Goal: Task Accomplishment & Management: Complete application form

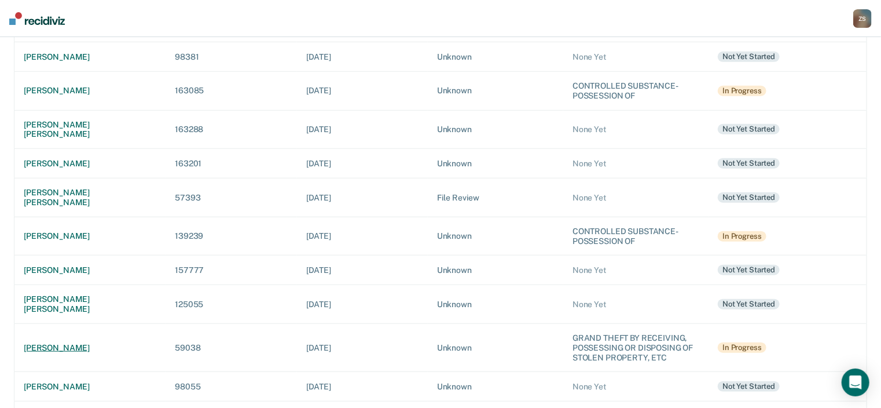
scroll to position [446, 0]
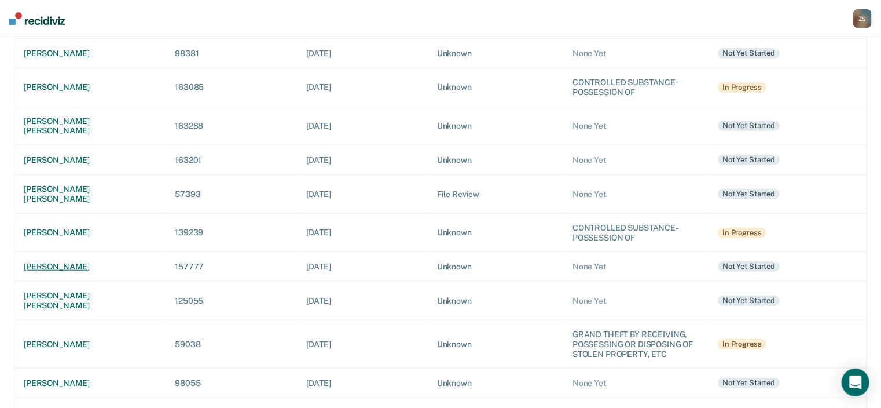
click at [53, 262] on div "[PERSON_NAME]" at bounding box center [90, 267] width 133 height 10
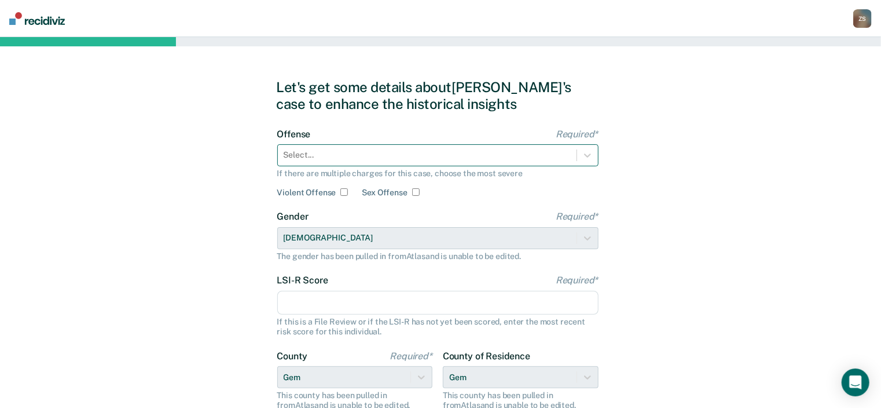
click at [382, 155] on div at bounding box center [427, 155] width 287 height 12
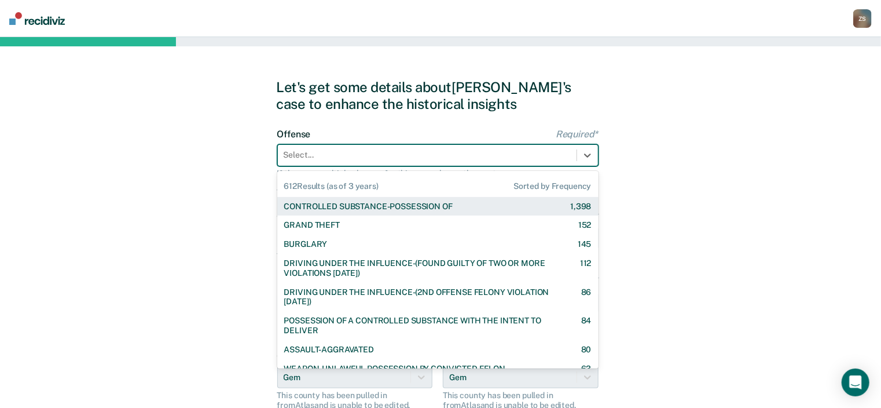
click at [423, 206] on div "CONTROLLED SUBSTANCE-POSSESSION OF" at bounding box center [368, 207] width 169 height 10
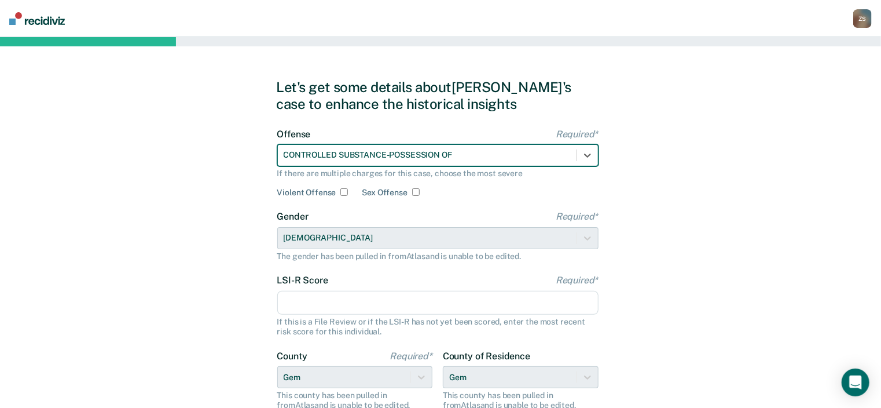
click at [375, 297] on input "LSI-R Score Required*" at bounding box center [437, 303] width 321 height 24
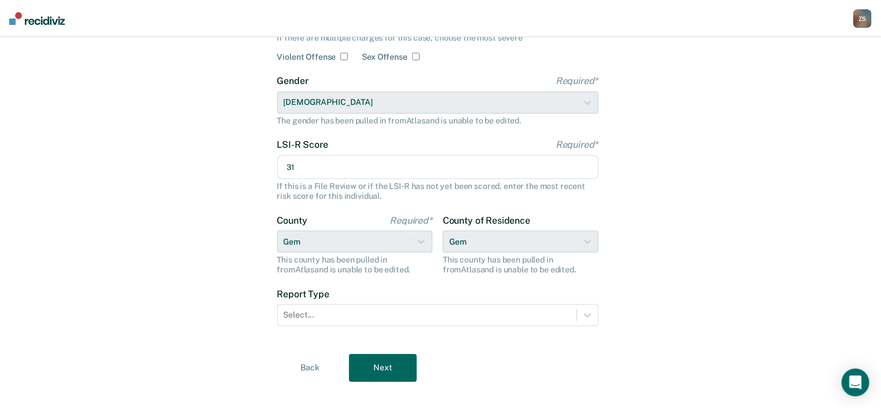
scroll to position [151, 0]
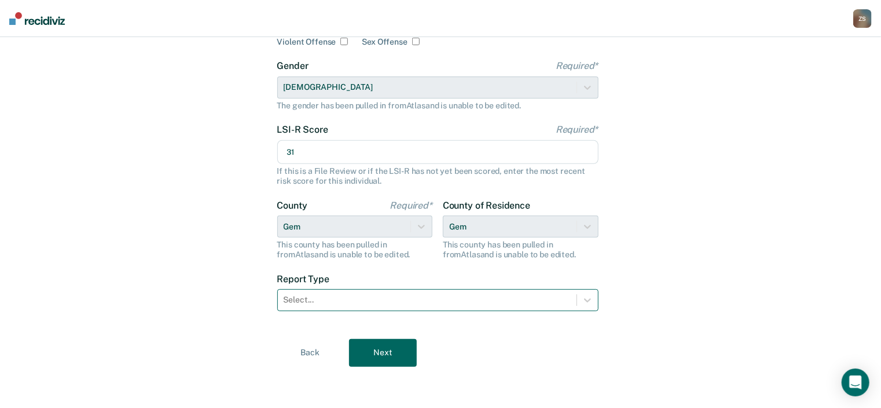
type input "31"
click at [348, 293] on div "Select..." at bounding box center [427, 299] width 299 height 17
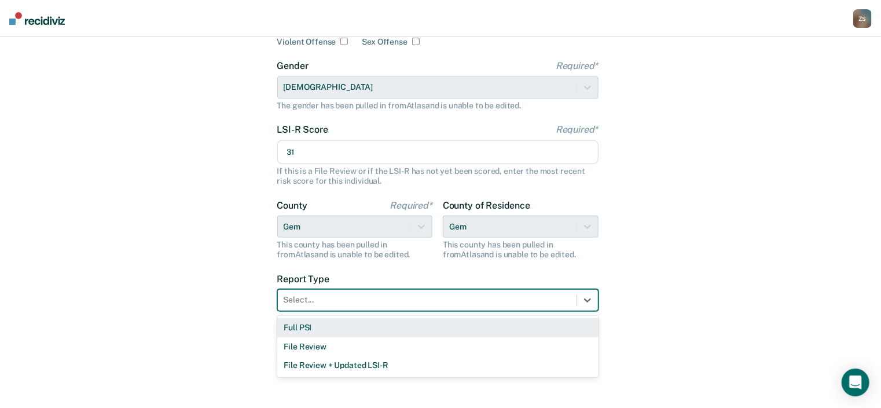
click at [328, 327] on div "Full PSI" at bounding box center [437, 327] width 321 height 19
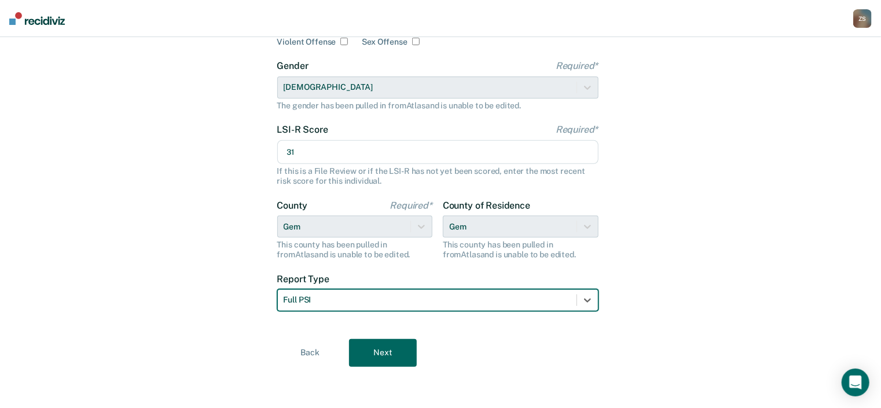
click at [385, 357] on button "Next" at bounding box center [383, 353] width 68 height 28
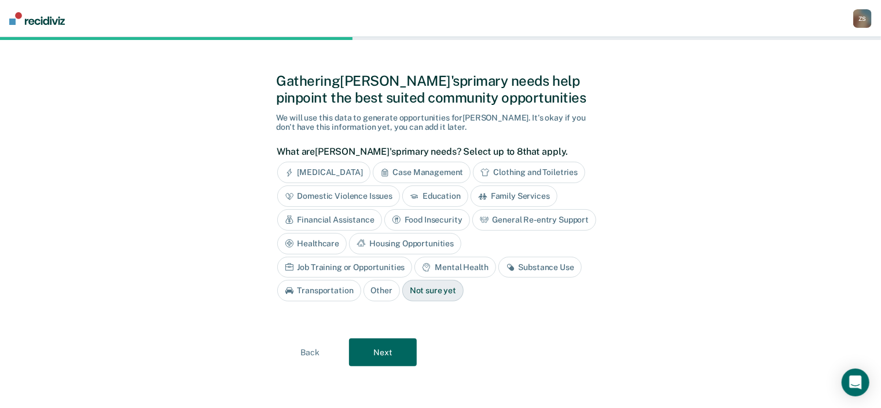
scroll to position [5, 0]
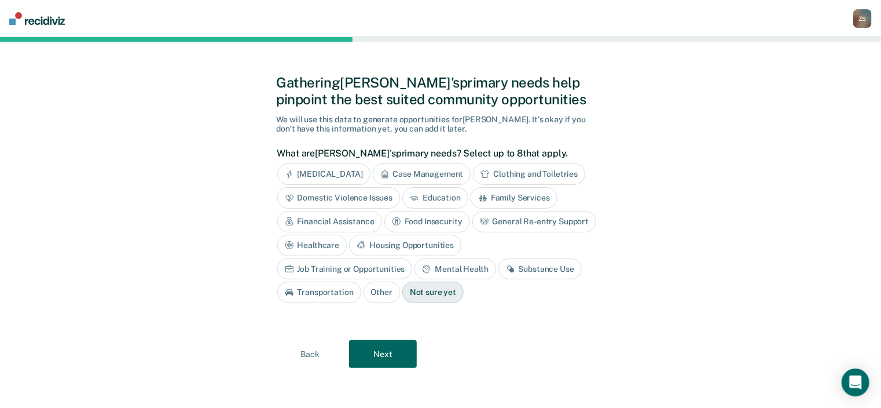
click at [352, 225] on div "Financial Assistance" at bounding box center [329, 221] width 105 height 21
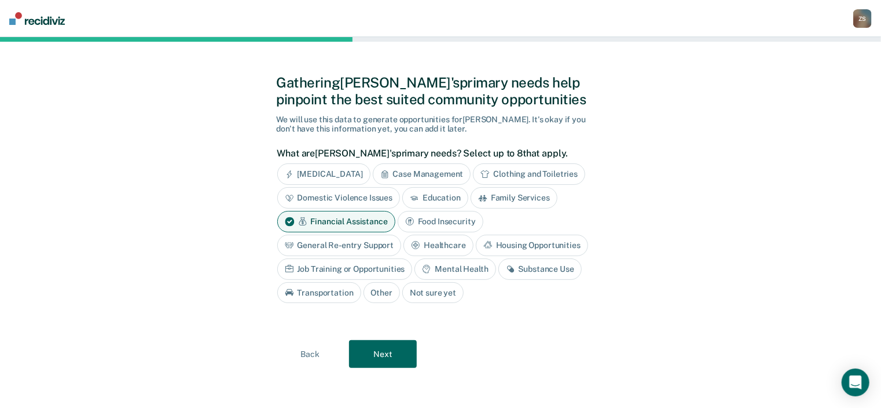
click at [498, 248] on div "Housing Opportunities" at bounding box center [532, 245] width 112 height 21
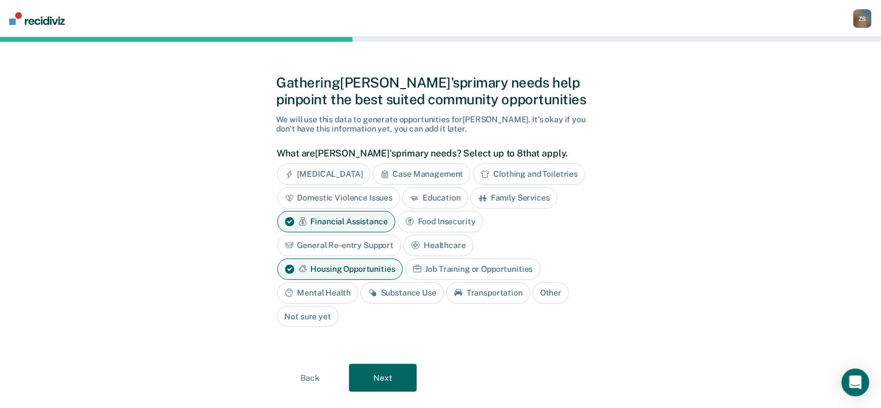
click at [327, 292] on div "Mental Health" at bounding box center [317, 292] width 81 height 21
click at [419, 292] on div "Substance Use" at bounding box center [415, 292] width 83 height 21
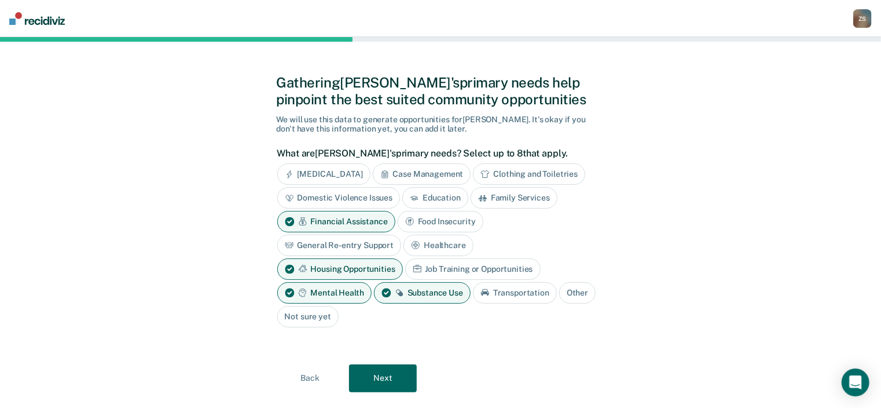
click at [381, 374] on button "Next" at bounding box center [383, 378] width 68 height 28
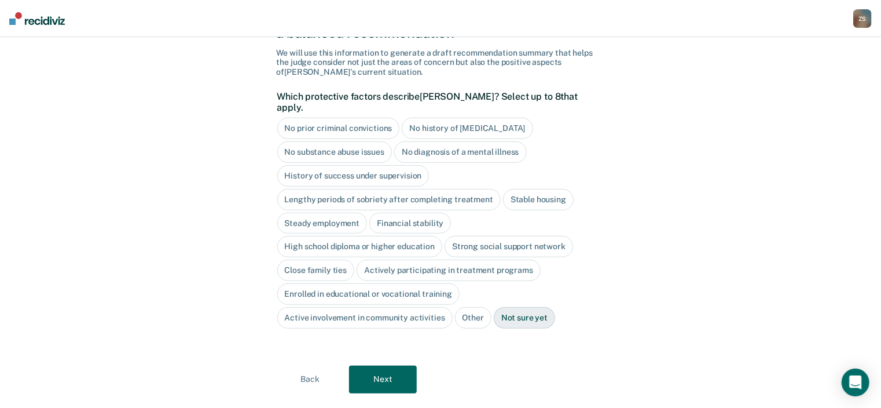
scroll to position [85, 0]
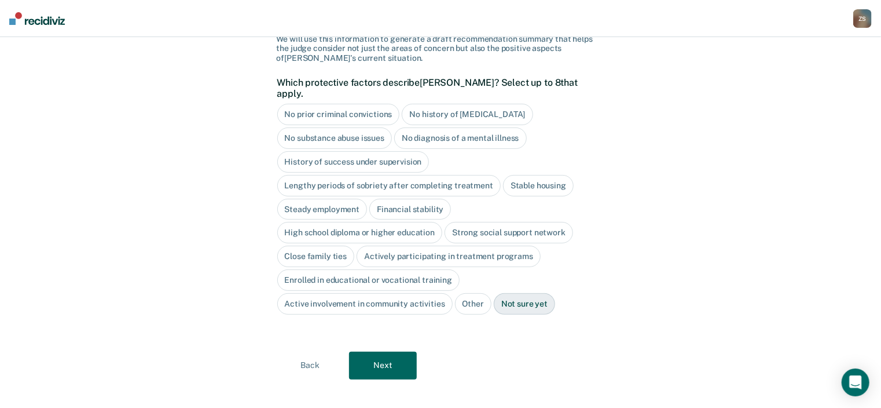
click at [299, 352] on button "Back" at bounding box center [311, 366] width 68 height 28
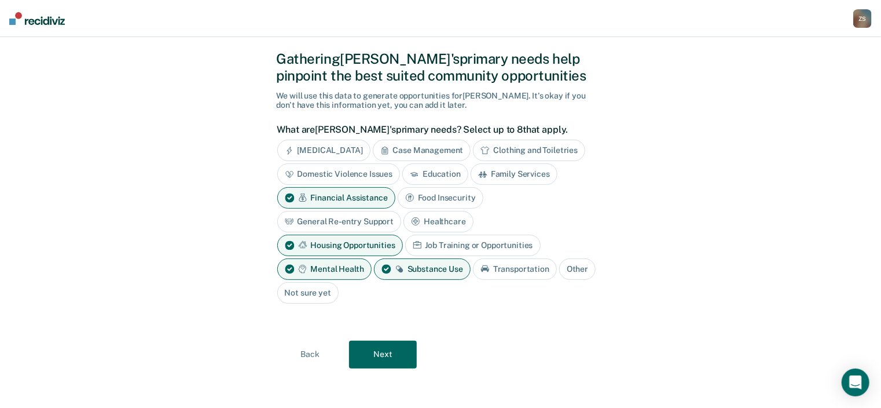
click at [459, 242] on div "Job Training or Opportunities" at bounding box center [473, 245] width 136 height 21
click at [385, 354] on button "Next" at bounding box center [383, 355] width 68 height 28
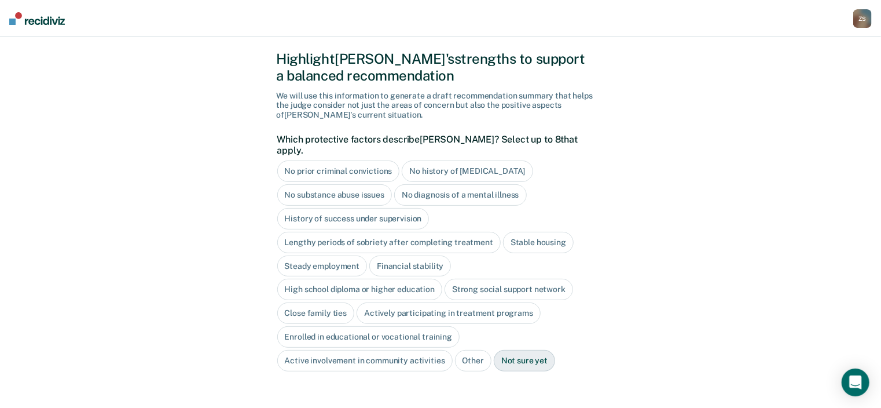
click at [376, 279] on div "High school diploma or higher education" at bounding box center [360, 289] width 166 height 21
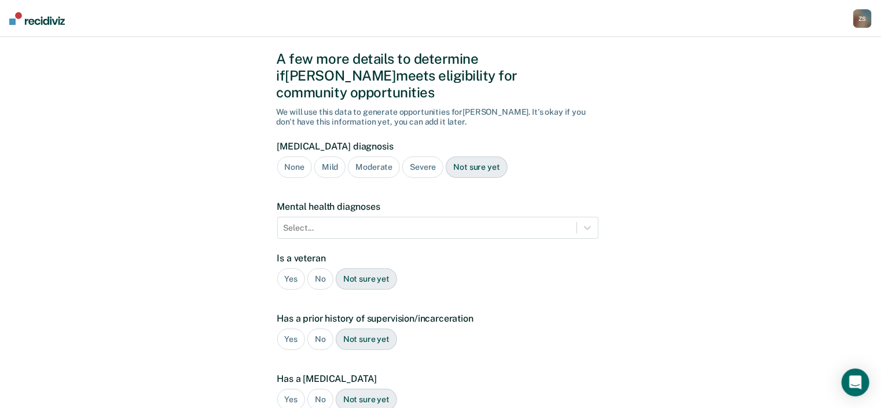
click at [417, 156] on div "Severe" at bounding box center [423, 166] width 41 height 21
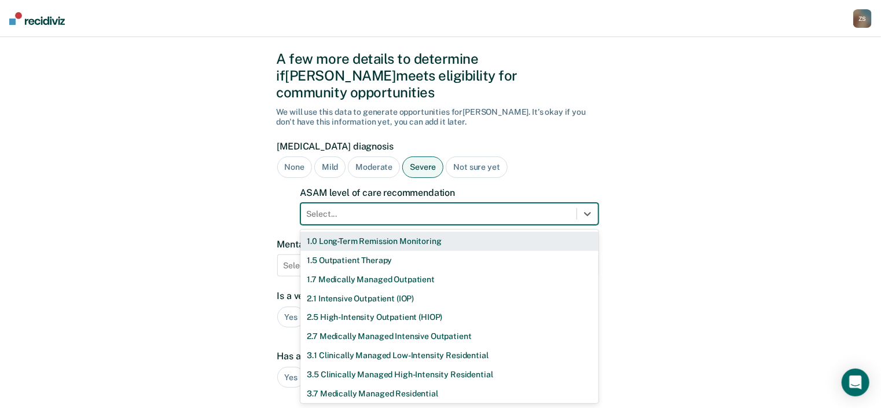
click at [342, 208] on div at bounding box center [439, 214] width 264 height 12
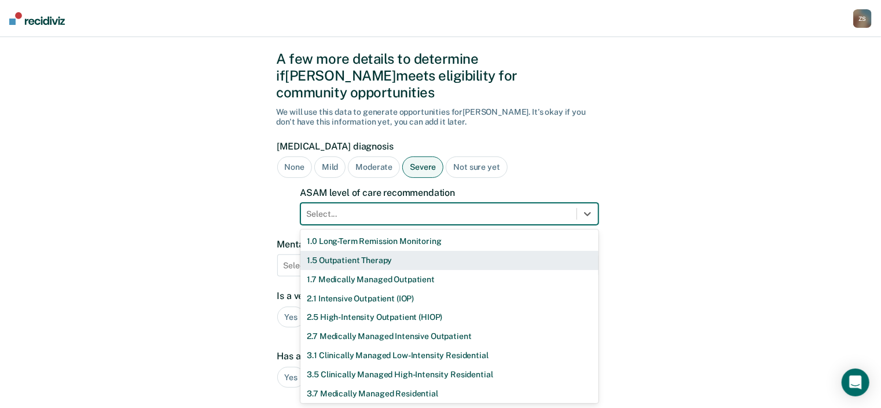
click at [352, 251] on div "1.5 Outpatient Therapy" at bounding box center [450, 260] width 298 height 19
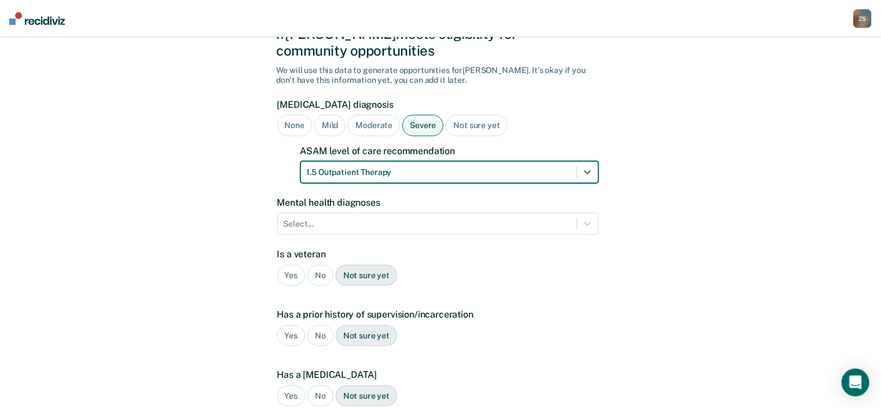
scroll to position [121, 0]
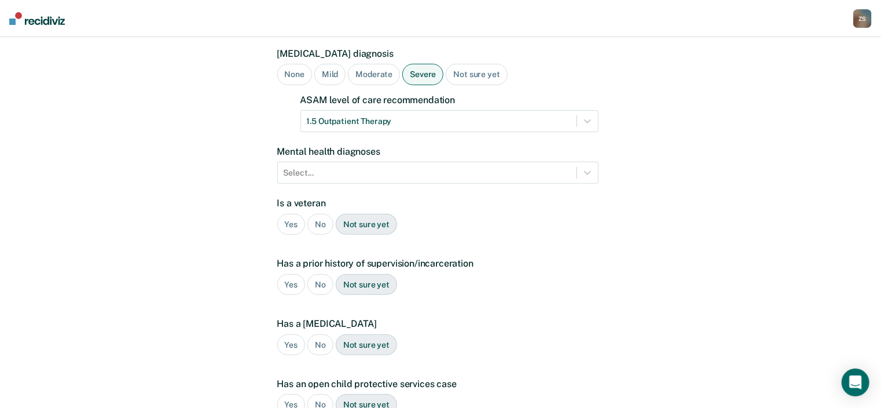
click at [315, 214] on div "No" at bounding box center [321, 224] width 26 height 21
click at [290, 274] on div "Yes" at bounding box center [291, 284] width 28 height 21
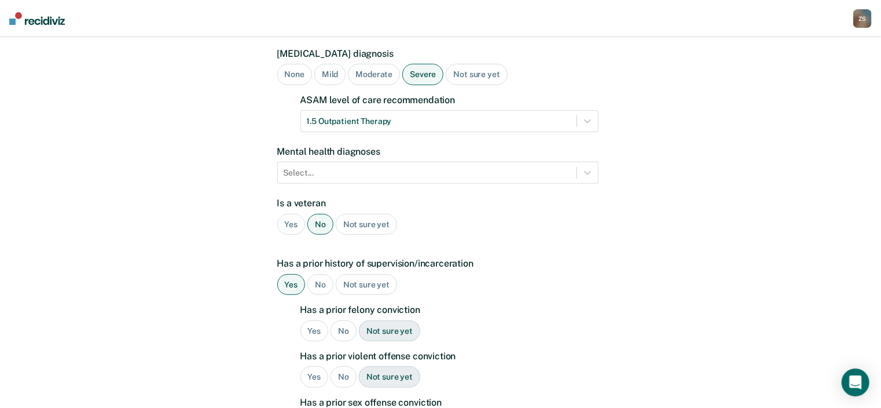
click at [313, 320] on div "Yes" at bounding box center [315, 330] width 28 height 21
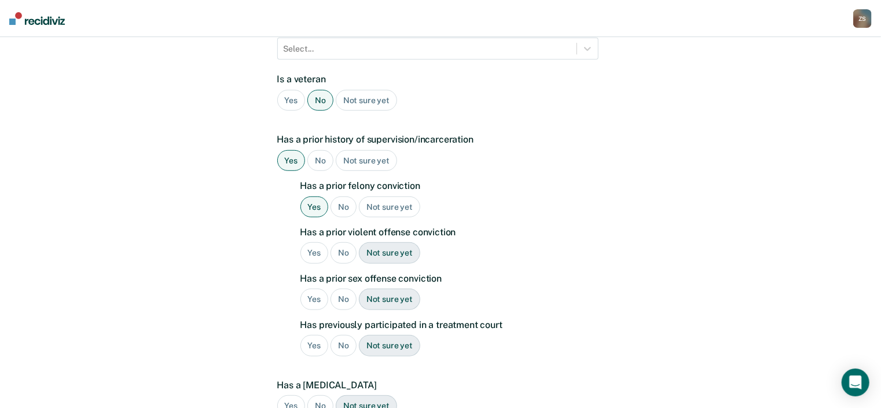
scroll to position [260, 0]
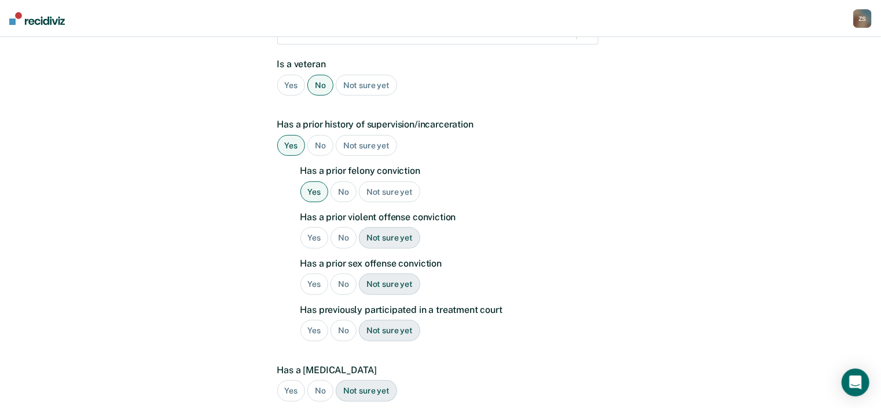
click at [341, 227] on div "No" at bounding box center [344, 237] width 26 height 21
click at [339, 273] on div "No" at bounding box center [344, 283] width 26 height 21
click at [346, 320] on div "No" at bounding box center [344, 330] width 26 height 21
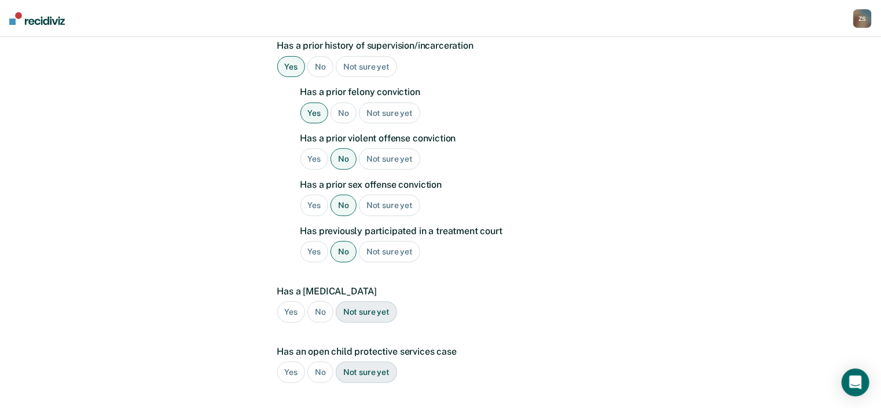
scroll to position [353, 0]
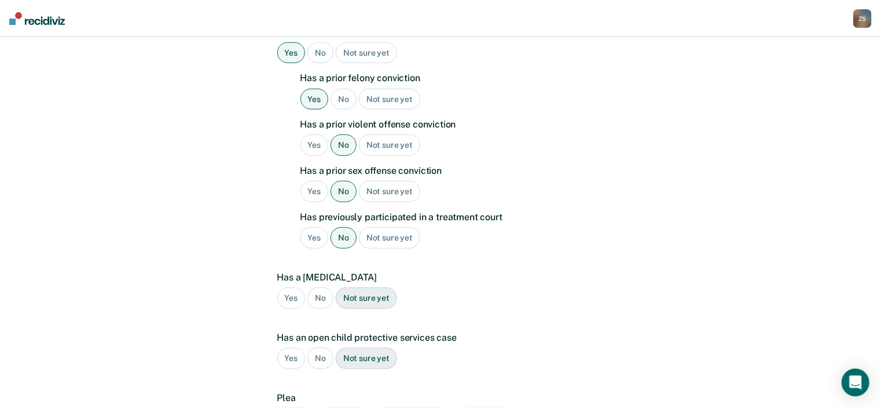
drag, startPoint x: 319, startPoint y: 279, endPoint x: 317, endPoint y: 319, distance: 40.0
click at [317, 287] on div "No" at bounding box center [321, 297] width 26 height 21
click at [322, 347] on div "No" at bounding box center [321, 357] width 26 height 21
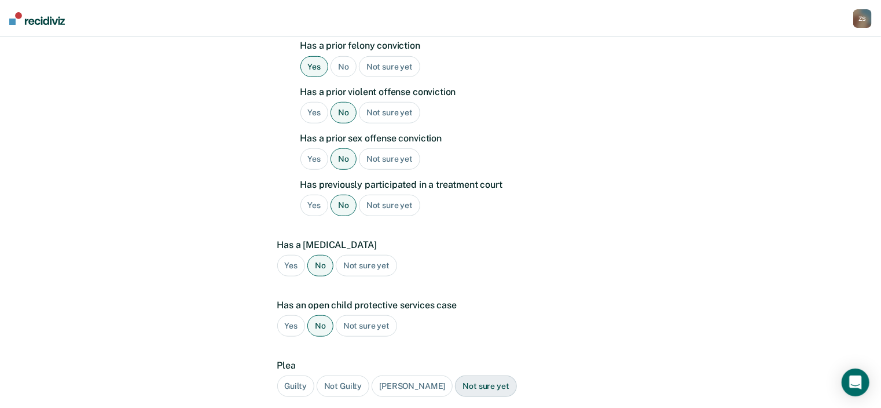
scroll to position [445, 0]
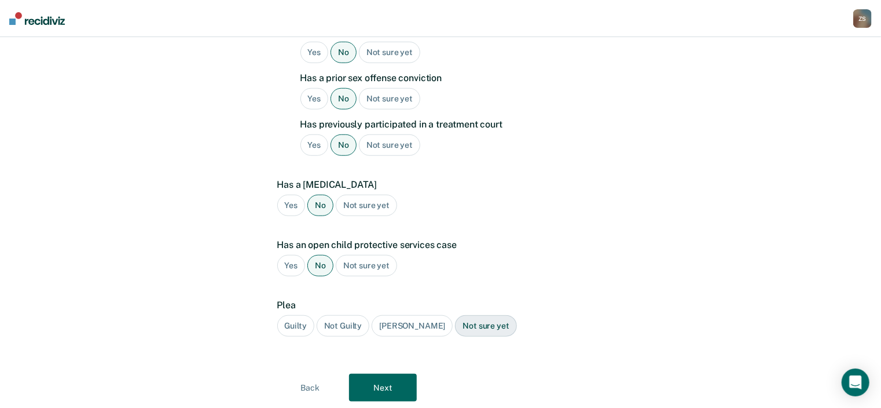
click at [298, 315] on div "Guilty" at bounding box center [295, 325] width 37 height 21
click at [382, 374] on button "Next" at bounding box center [383, 388] width 68 height 28
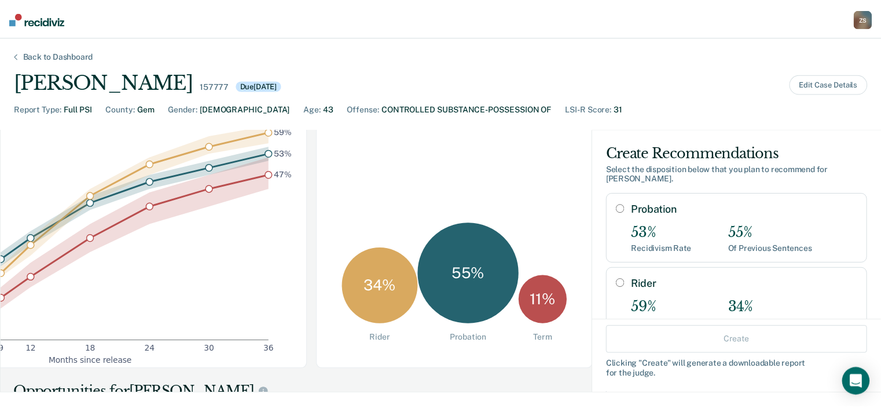
scroll to position [0, 134]
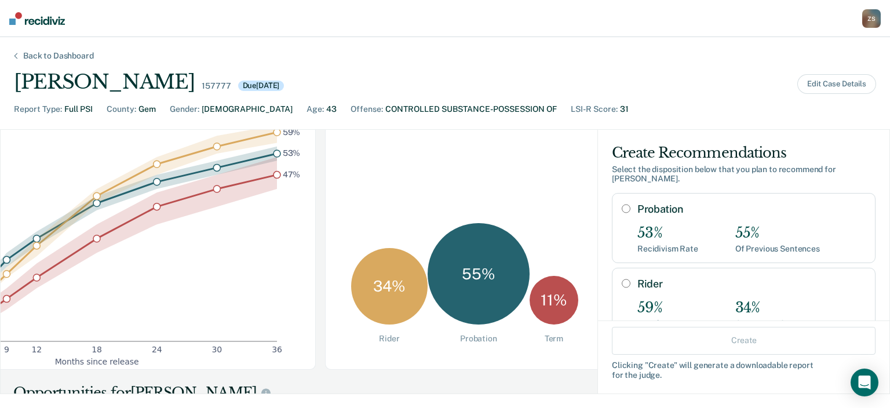
click at [621, 204] on input "Probation" at bounding box center [625, 208] width 9 height 9
radio input "true"
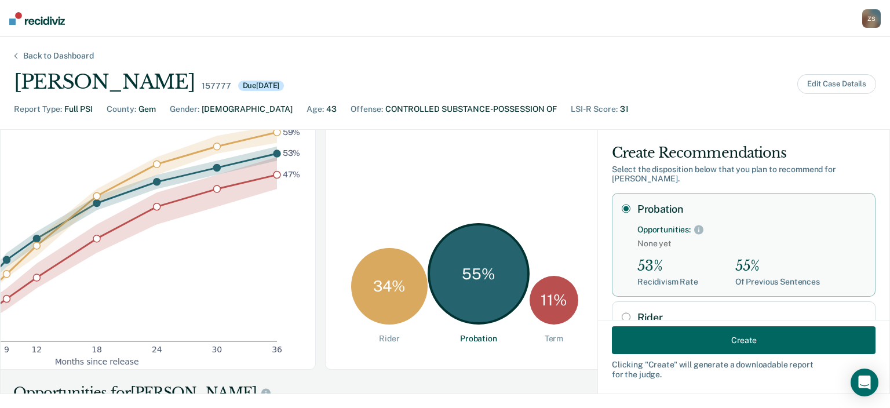
click at [669, 331] on button "Create" at bounding box center [744, 340] width 264 height 28
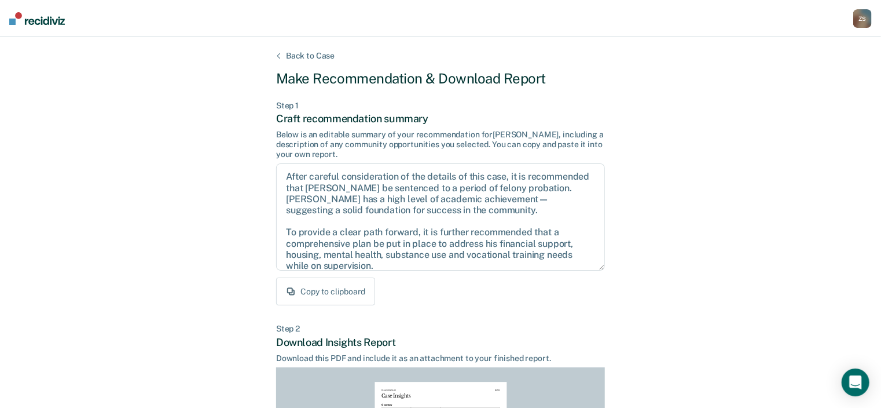
click at [347, 299] on button "Copy to clipboard" at bounding box center [325, 291] width 99 height 28
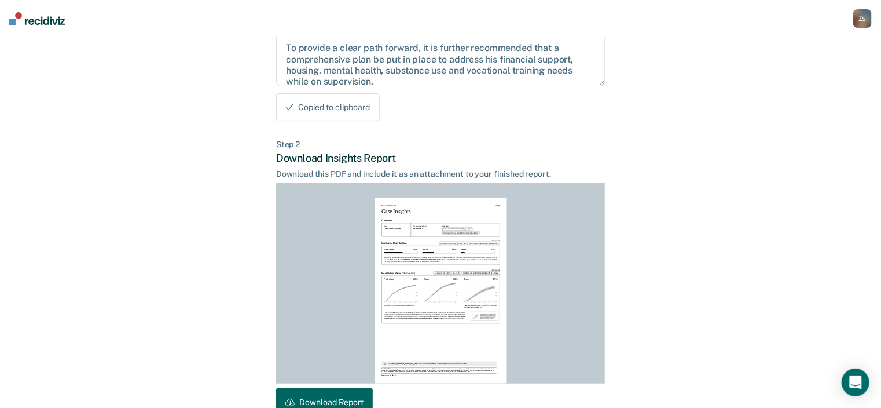
scroll to position [185, 0]
click at [336, 393] on button "Download Report" at bounding box center [324, 401] width 97 height 28
click at [861, 17] on div "Z S" at bounding box center [863, 18] width 19 height 19
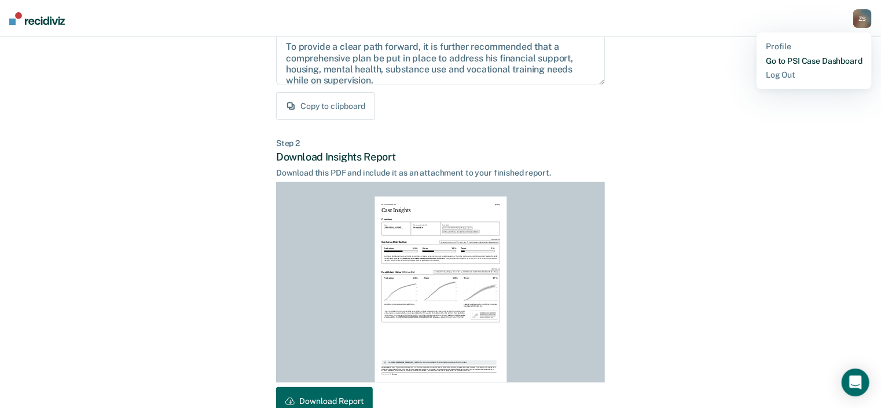
click at [817, 63] on link "Go to PSI Case Dashboard" at bounding box center [814, 61] width 97 height 10
